Goal: Entertainment & Leisure: Consume media (video, audio)

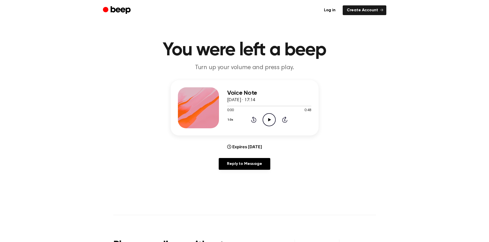
click at [268, 121] on icon "Play Audio" at bounding box center [268, 119] width 13 height 13
click at [273, 117] on icon "Play Audio" at bounding box center [268, 119] width 13 height 13
drag, startPoint x: 268, startPoint y: 122, endPoint x: 286, endPoint y: 80, distance: 45.4
click at [268, 121] on icon "Pause Audio" at bounding box center [268, 119] width 13 height 13
click at [270, 122] on icon "Play Audio" at bounding box center [268, 119] width 13 height 13
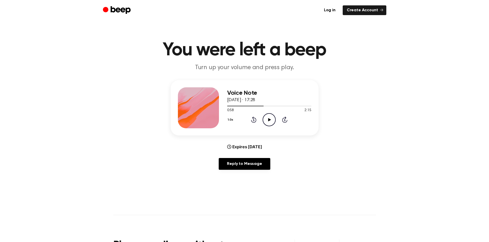
click at [252, 121] on icon "Rewind 5 seconds" at bounding box center [254, 119] width 6 height 7
click at [265, 123] on icon "Play Audio" at bounding box center [268, 119] width 13 height 13
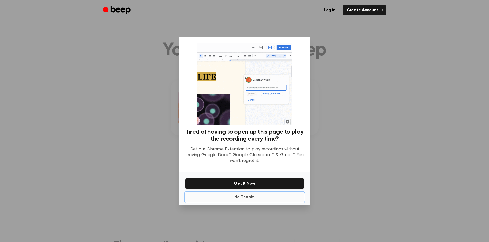
click at [252, 199] on button "No Thanks" at bounding box center [244, 197] width 119 height 10
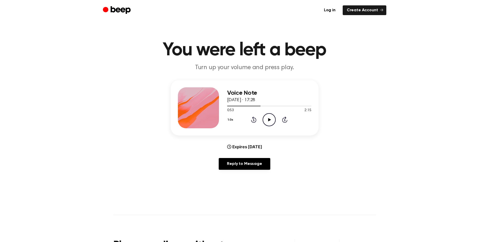
click at [264, 120] on icon "Play Audio" at bounding box center [268, 119] width 13 height 13
click at [252, 121] on icon "Rewind 5 seconds" at bounding box center [254, 119] width 6 height 7
click at [253, 117] on icon at bounding box center [253, 120] width 5 height 6
click at [256, 123] on icon "Rewind 5 seconds" at bounding box center [254, 119] width 6 height 7
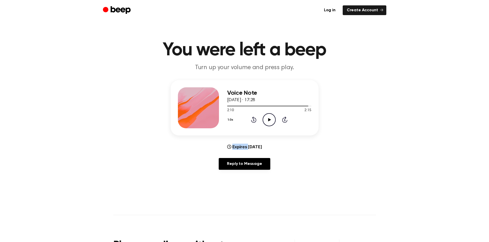
click at [256, 123] on icon "Rewind 5 seconds" at bounding box center [254, 119] width 6 height 7
click at [252, 118] on icon "Rewind 5 seconds" at bounding box center [254, 119] width 6 height 7
click at [267, 120] on icon "Play Audio" at bounding box center [268, 119] width 13 height 13
click at [253, 119] on icon at bounding box center [253, 120] width 5 height 6
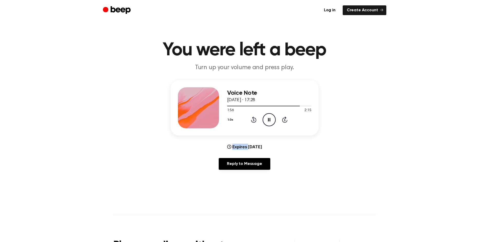
click at [253, 119] on icon at bounding box center [253, 120] width 5 height 6
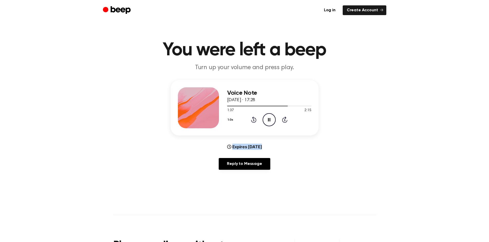
click at [253, 119] on icon at bounding box center [253, 120] width 5 height 6
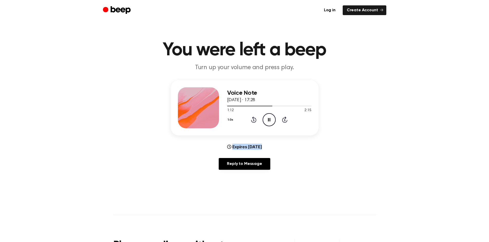
click at [253, 119] on icon at bounding box center [253, 120] width 5 height 6
